Goal: Information Seeking & Learning: Learn about a topic

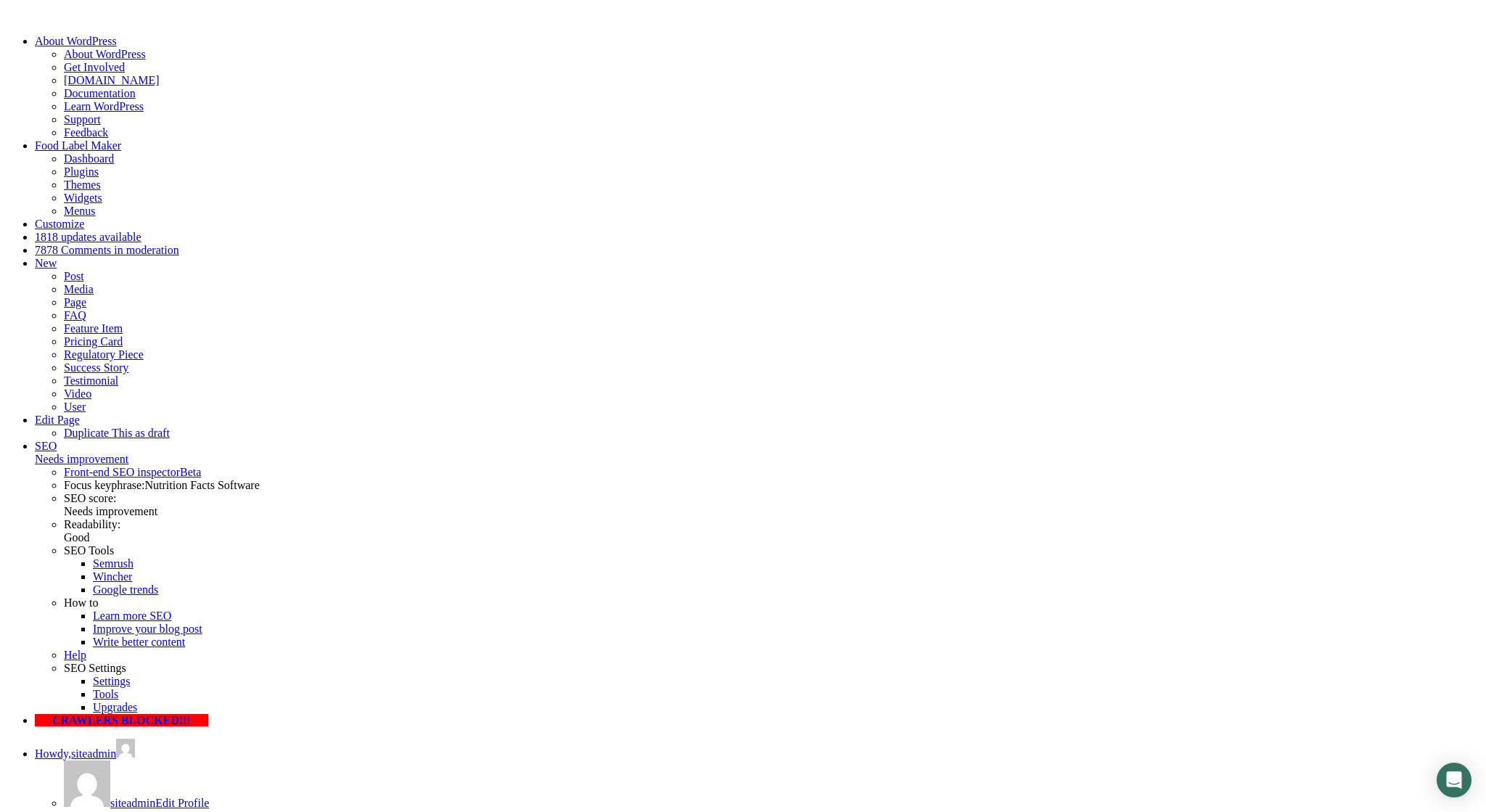
click at [80, 414] on link "Edit Page" at bounding box center [57, 420] width 45 height 13
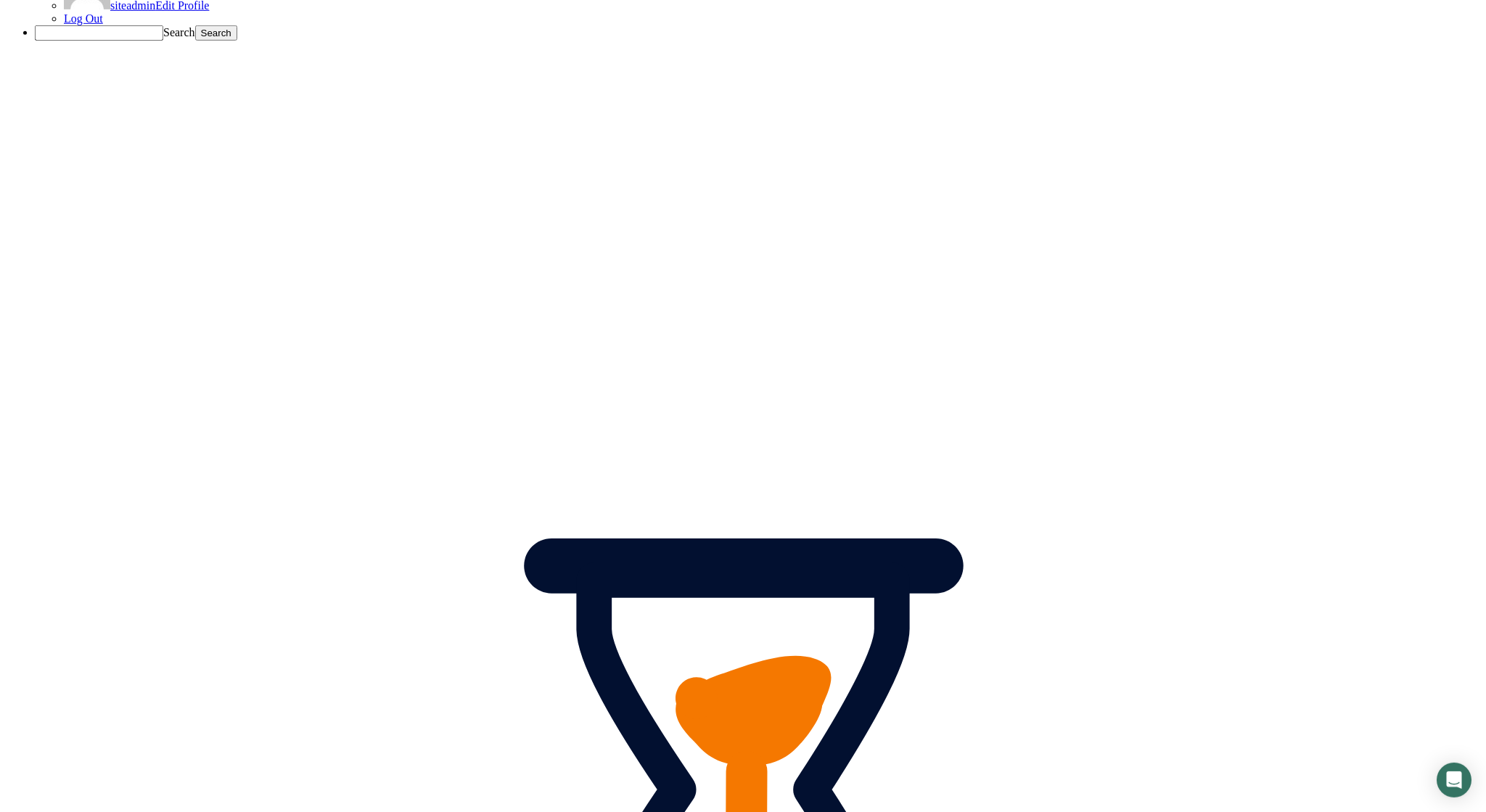
scroll to position [906, 0]
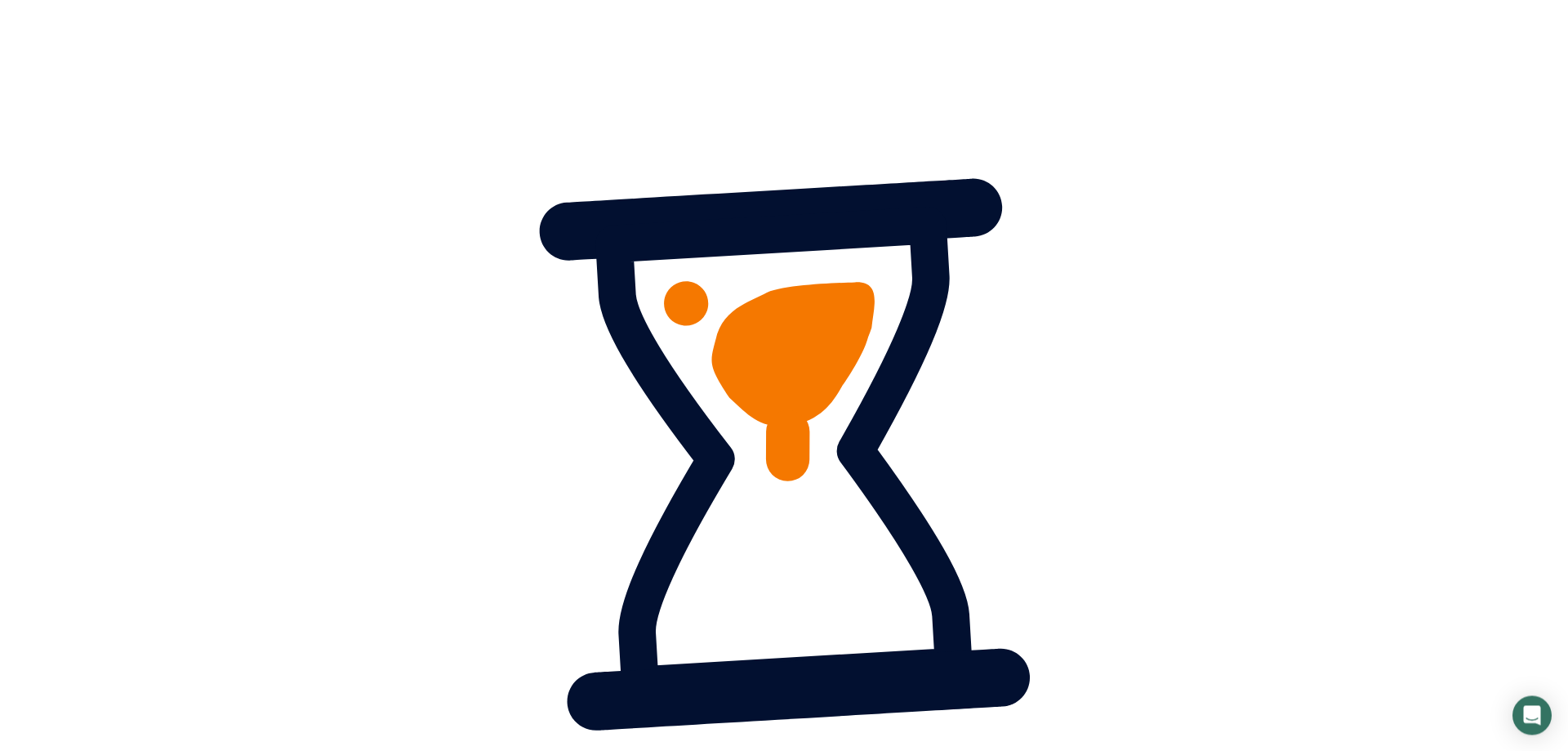
scroll to position [1499, 0]
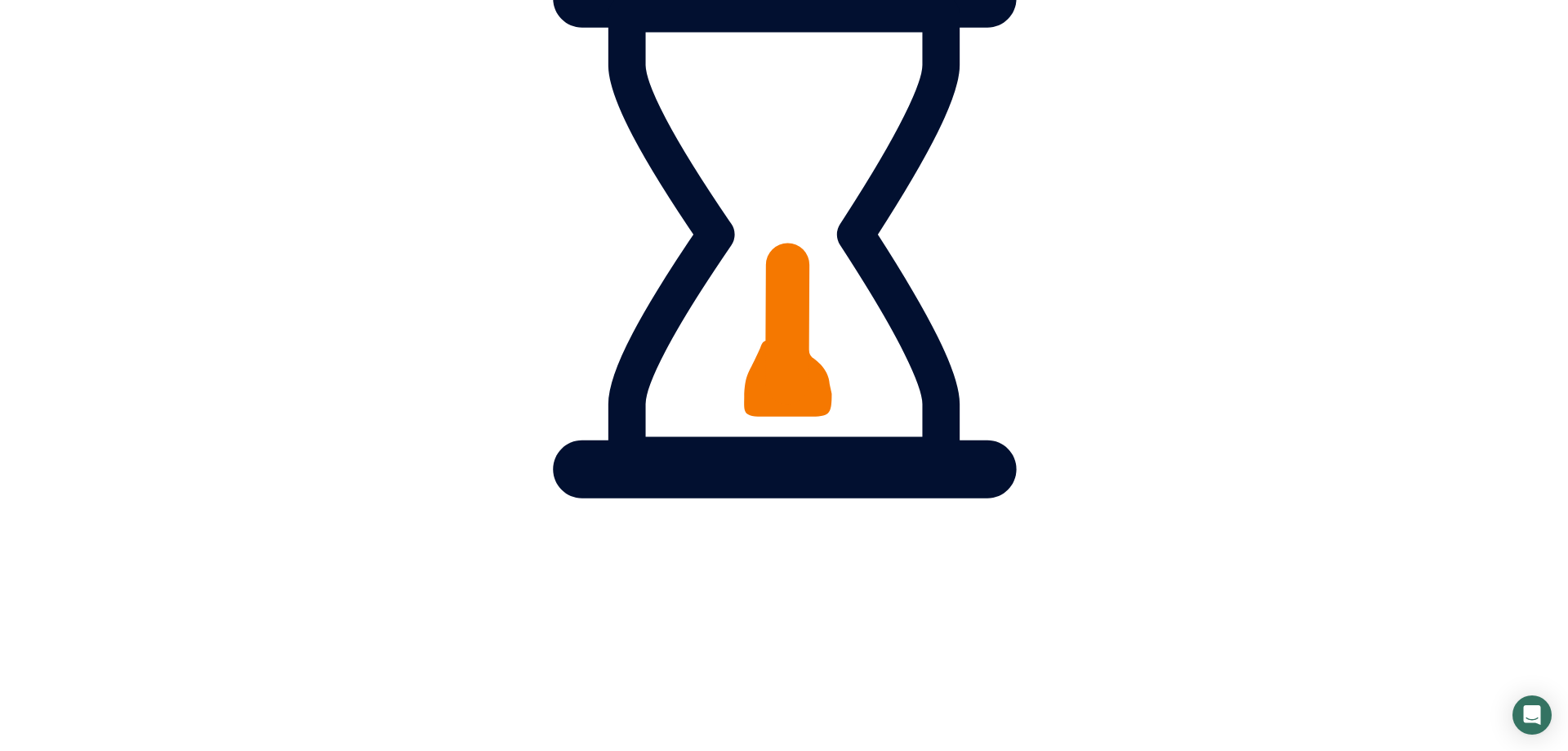
drag, startPoint x: 233, startPoint y: 466, endPoint x: 303, endPoint y: 482, distance: 71.8
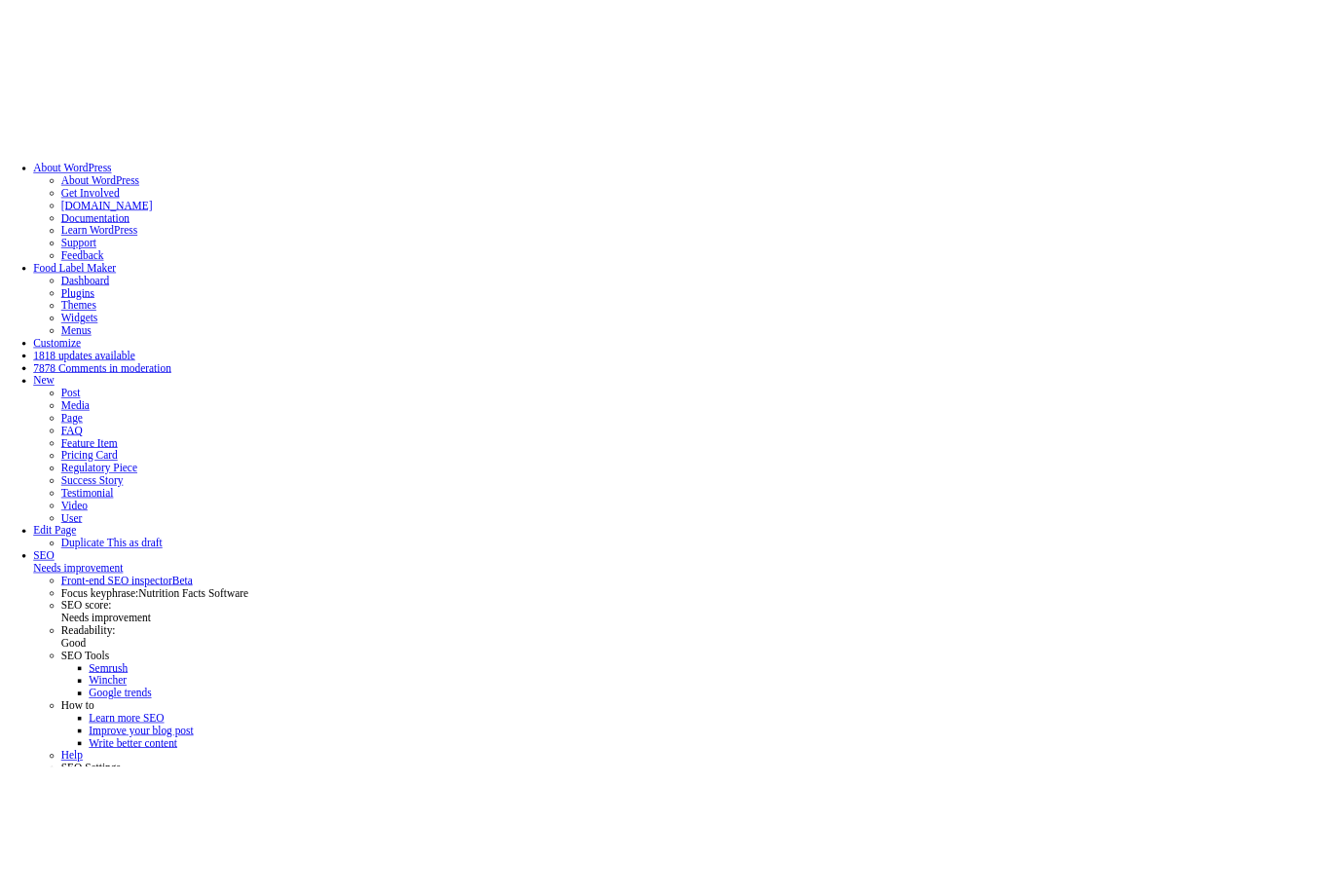
scroll to position [1787, 0]
